Goal: Task Accomplishment & Management: Use online tool/utility

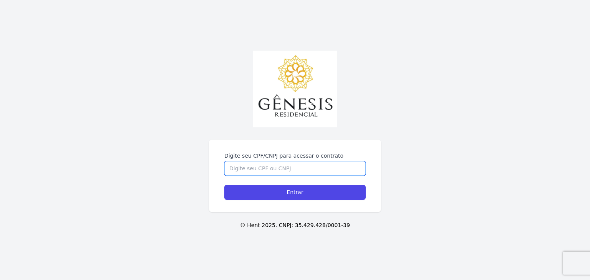
click at [316, 169] on input "Digite seu CPF/CNPJ para acessar o contrato" at bounding box center [294, 168] width 141 height 15
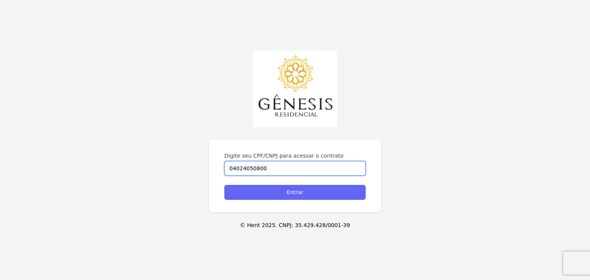
type input "04024050800"
click at [295, 194] on input "Entrar" at bounding box center [294, 192] width 141 height 15
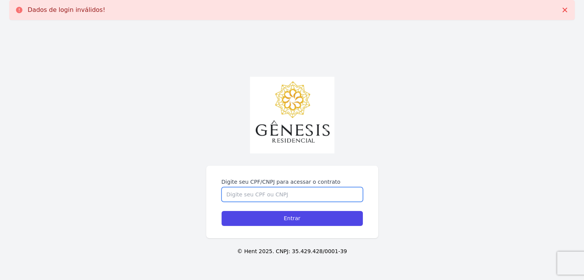
click at [295, 194] on input "Digite seu CPF/CNPJ para acessar o contrato" at bounding box center [292, 194] width 141 height 15
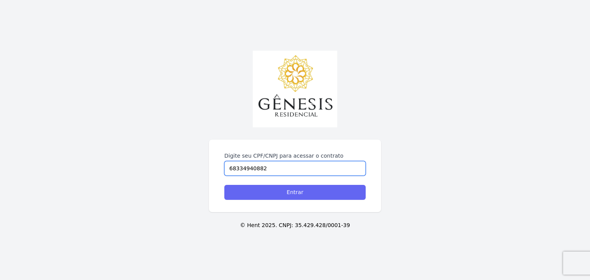
type input "68334940882"
click at [297, 192] on input "Entrar" at bounding box center [294, 192] width 141 height 15
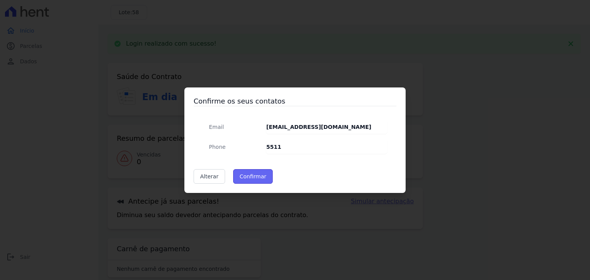
click at [249, 178] on button "Confirmar" at bounding box center [253, 176] width 40 height 15
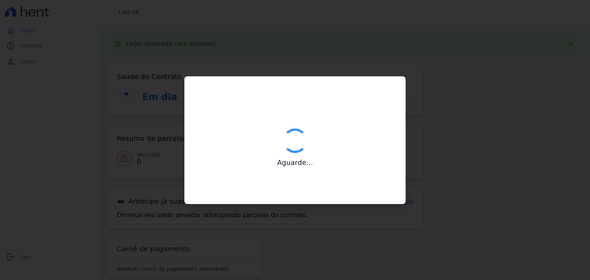
type input "Contatos confirmados com sucesso."
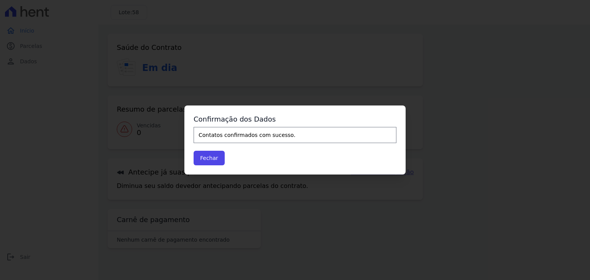
click at [172, 222] on div "Confirme os seus contatos Email w.saude54@gmail.com Phone 5511 Alterar Confirma…" at bounding box center [295, 140] width 590 height 280
click at [207, 160] on button "Fechar" at bounding box center [209, 158] width 31 height 15
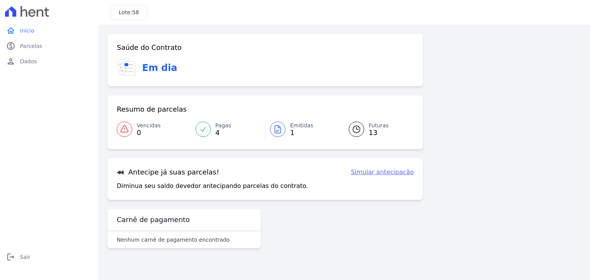
click at [383, 175] on link "Simular antecipação" at bounding box center [382, 172] width 63 height 9
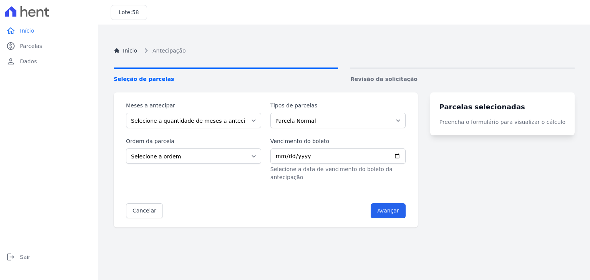
scroll to position [43, 0]
